Goal: Information Seeking & Learning: Learn about a topic

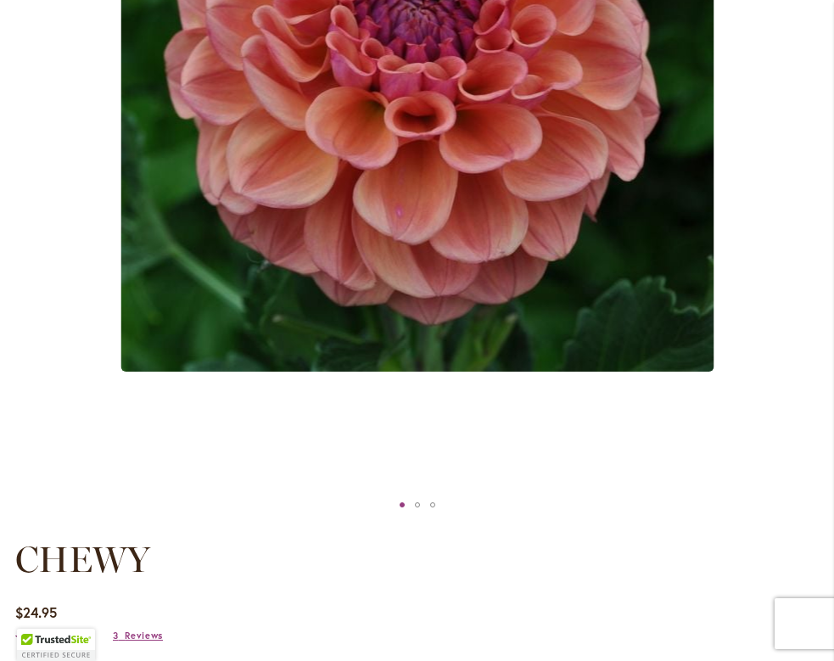
scroll to position [586, 0]
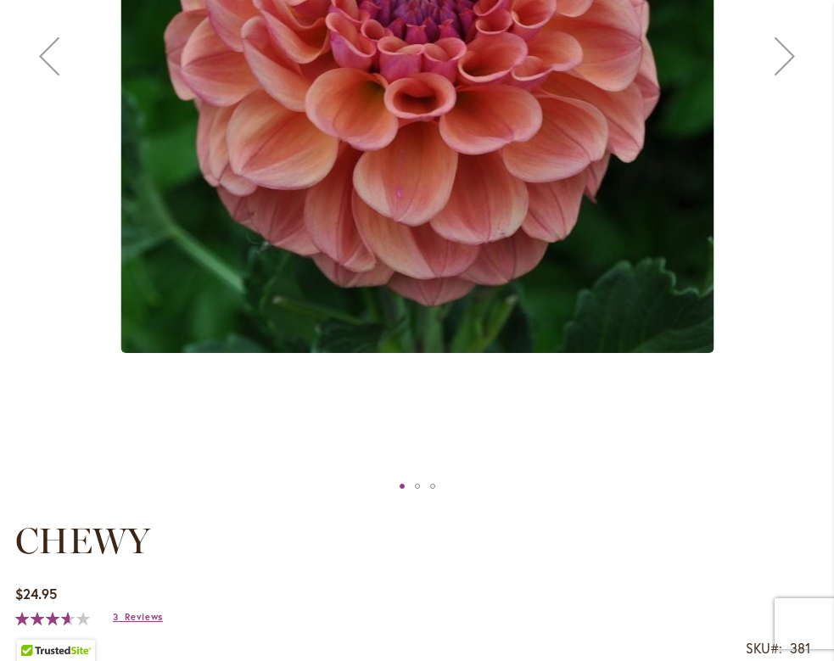
click at [793, 73] on div "Next" at bounding box center [785, 56] width 68 height 68
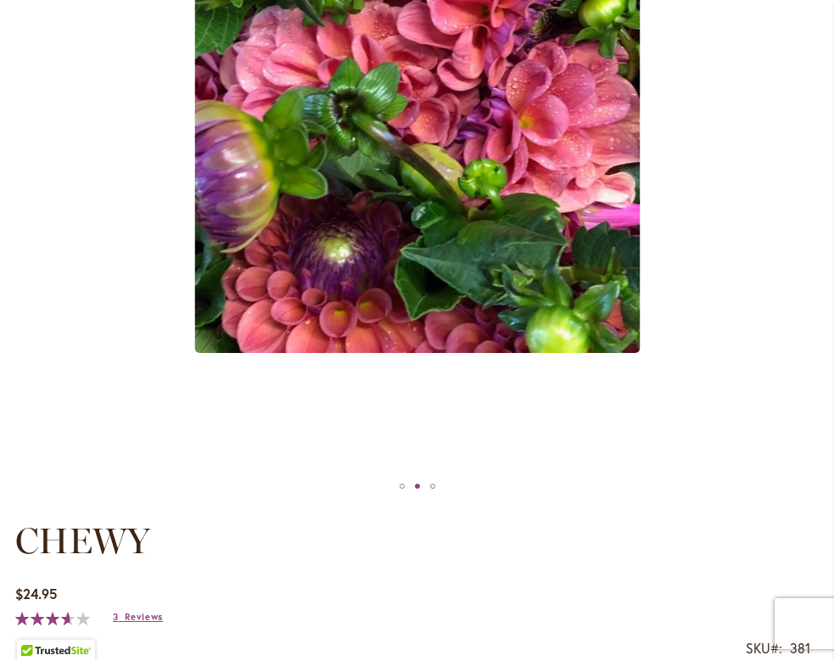
drag, startPoint x: 834, startPoint y: 122, endPoint x: 829, endPoint y: 89, distance: 33.4
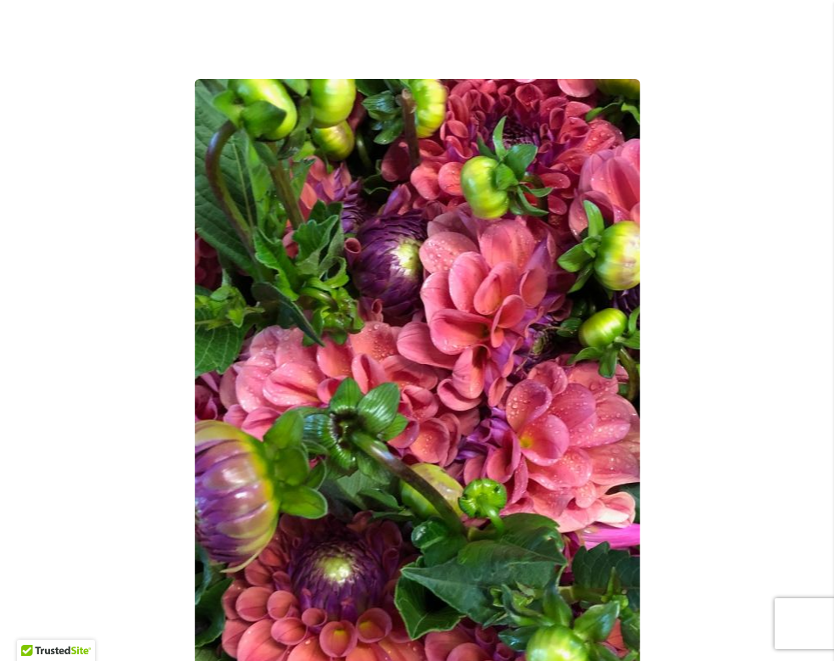
scroll to position [260, 0]
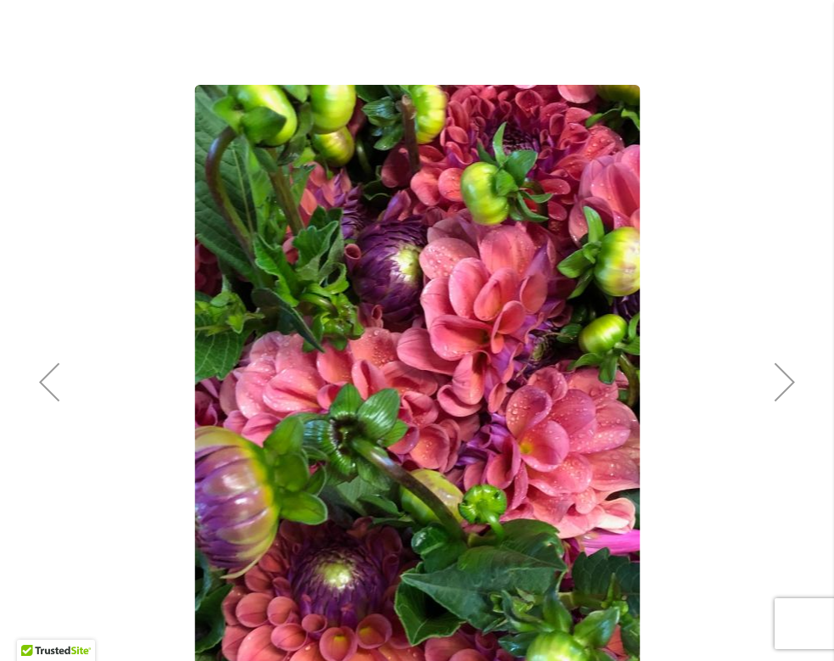
click at [779, 384] on div "Next" at bounding box center [785, 382] width 68 height 68
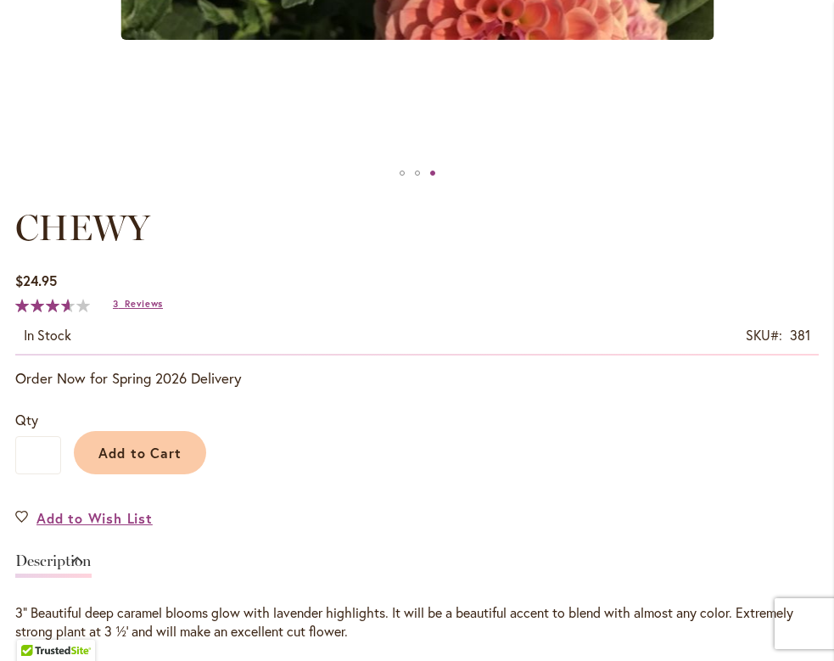
scroll to position [1817, 0]
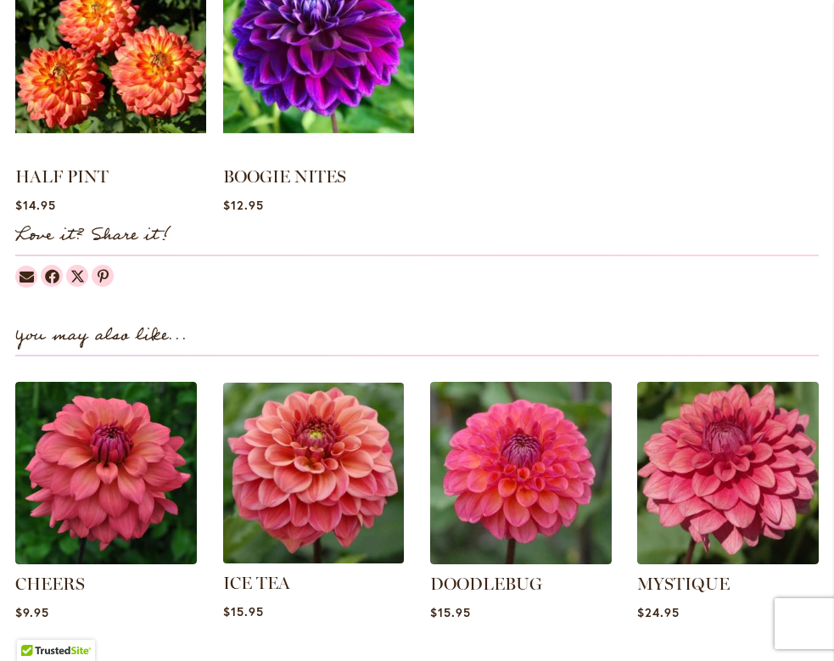
click at [347, 451] on img at bounding box center [313, 473] width 189 height 189
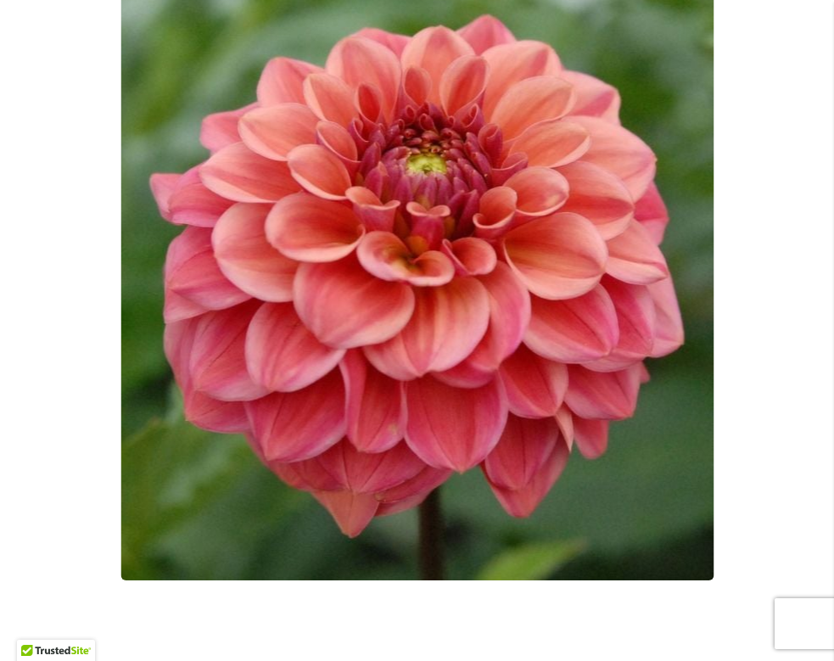
scroll to position [341, 0]
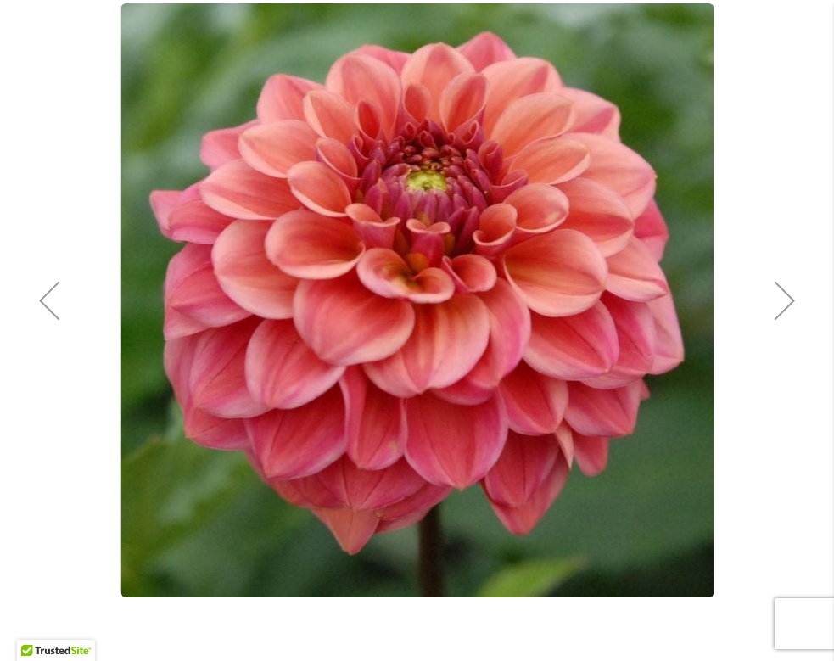
click at [786, 297] on div "Next" at bounding box center [785, 301] width 68 height 68
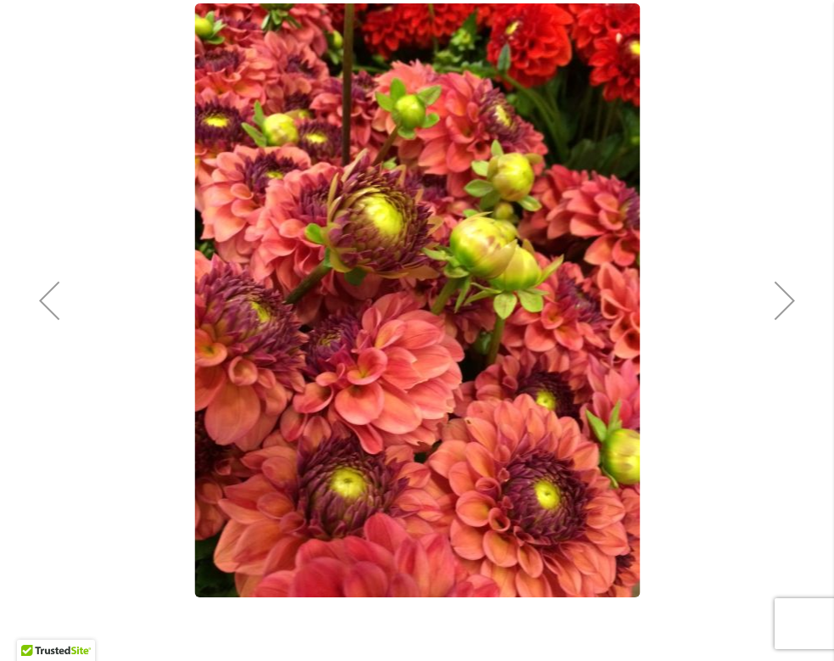
click at [786, 297] on div "Next" at bounding box center [785, 301] width 68 height 68
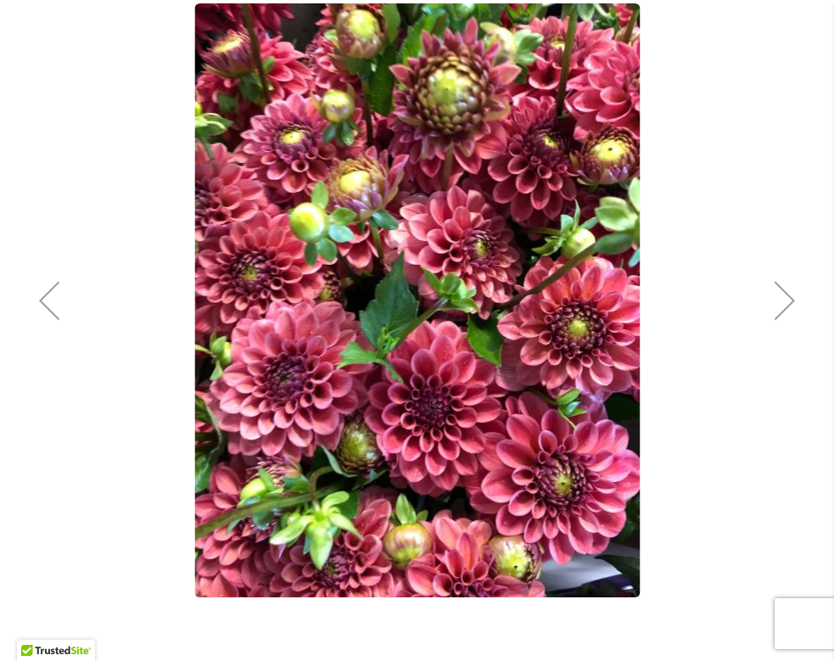
click at [786, 297] on div "Next" at bounding box center [785, 301] width 68 height 68
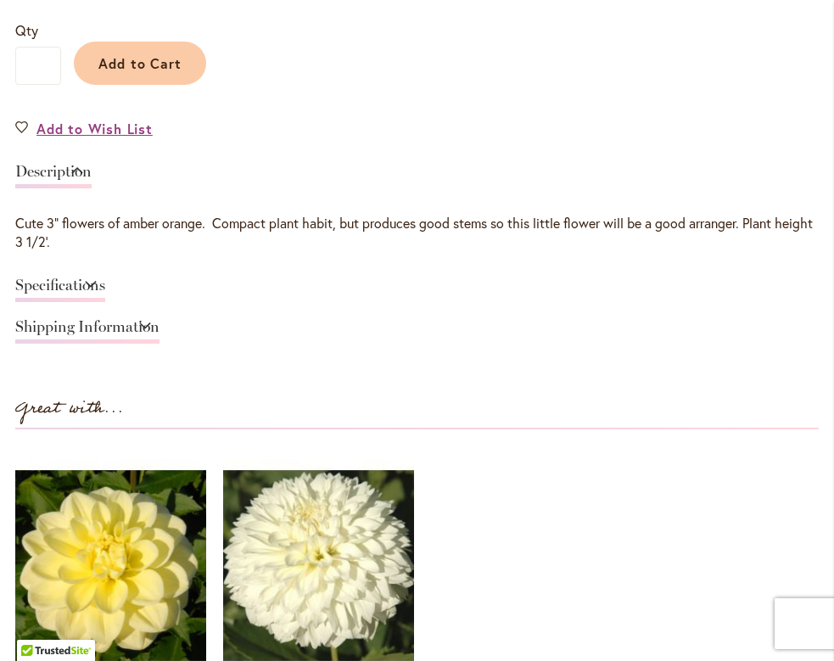
scroll to position [1331, 0]
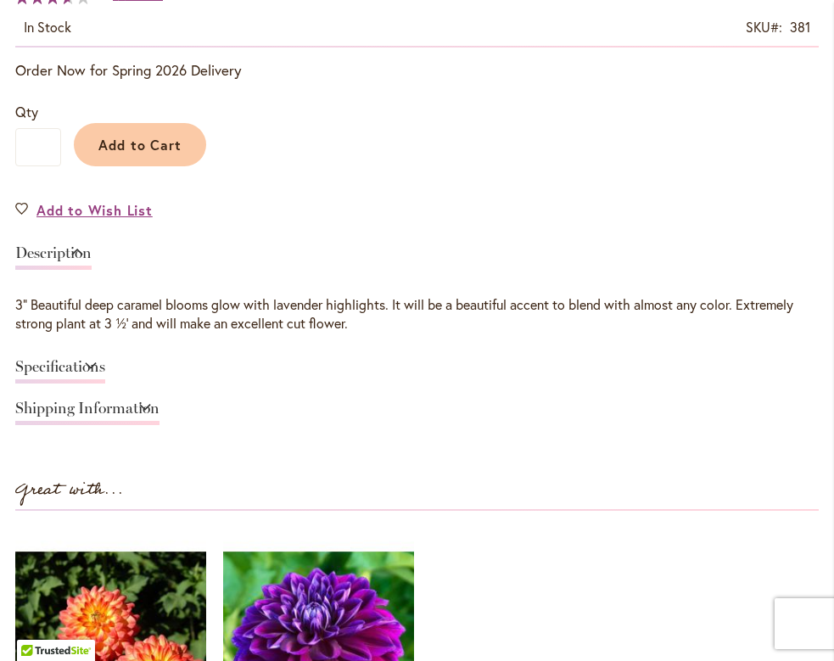
scroll to position [1250, 0]
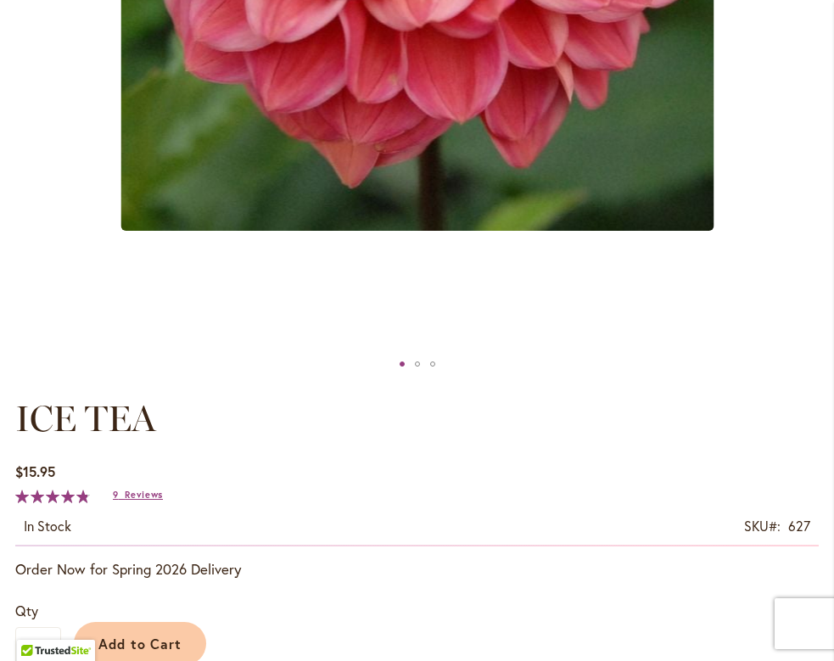
scroll to position [751, 0]
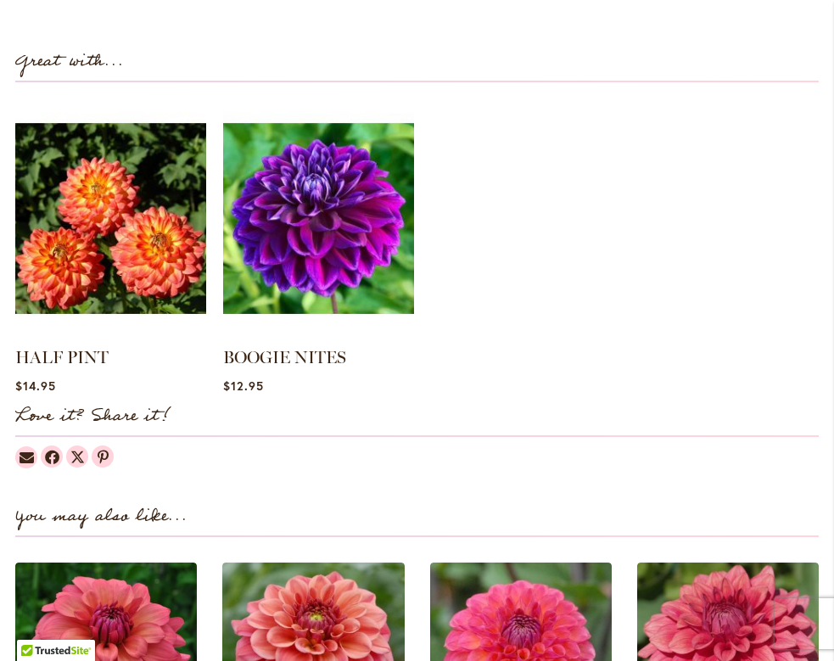
scroll to position [1925, 0]
